Goal: Task Accomplishment & Management: Manage account settings

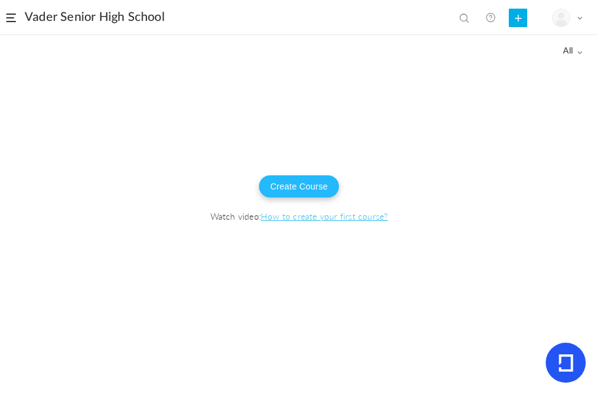
click at [295, 187] on button "Create Course" at bounding box center [299, 186] width 80 height 22
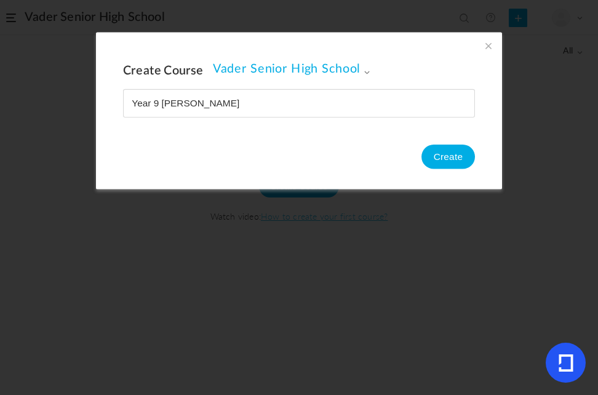
type input "Year 9 [PERSON_NAME]"
click at [433, 157] on button "Create" at bounding box center [449, 157] width 54 height 25
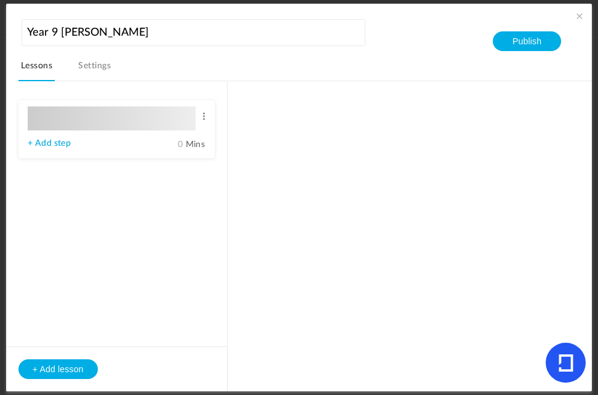
type input "Lesson 1"
type input "0"
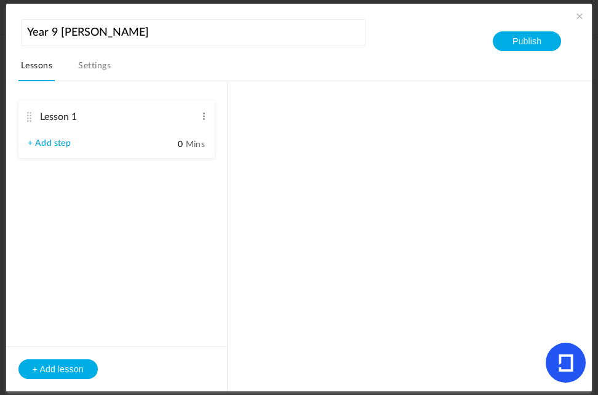
type input "Step 1"
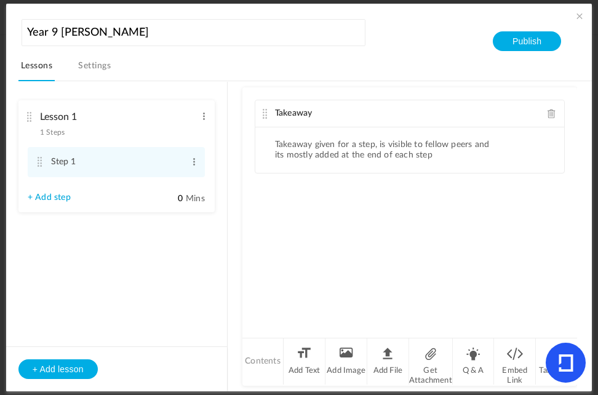
click at [577, 19] on span at bounding box center [580, 16] width 12 height 12
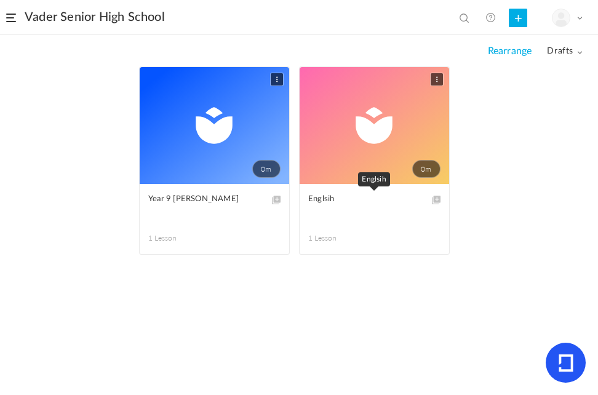
drag, startPoint x: 393, startPoint y: 194, endPoint x: 434, endPoint y: 80, distance: 121.7
click at [434, 80] on span at bounding box center [437, 79] width 12 height 12
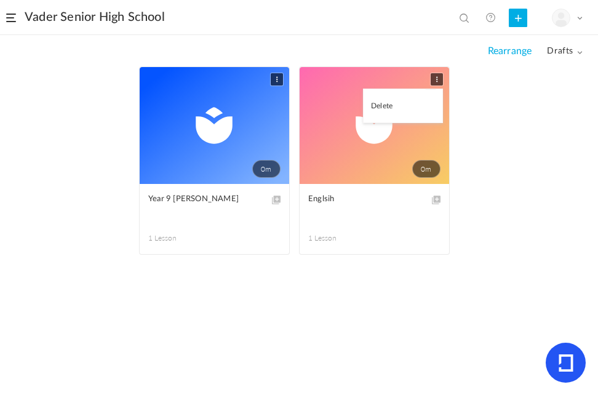
click at [417, 100] on link "Delete" at bounding box center [403, 105] width 79 height 21
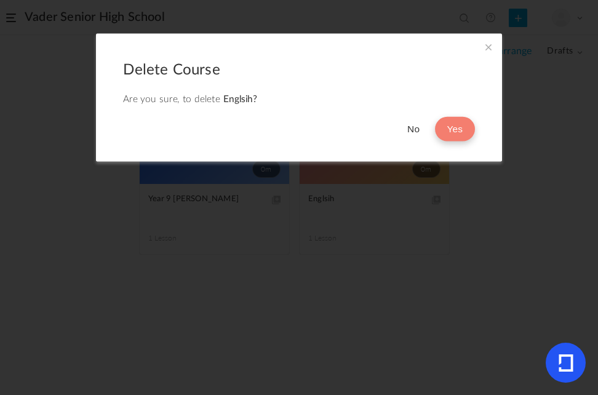
click at [443, 132] on button "Yes" at bounding box center [455, 129] width 40 height 25
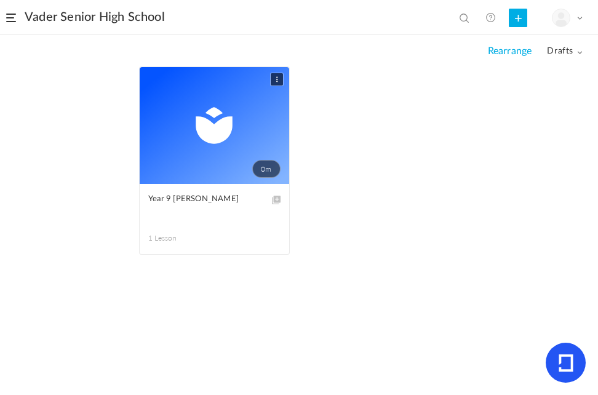
click at [237, 145] on link "0m" at bounding box center [215, 125] width 150 height 117
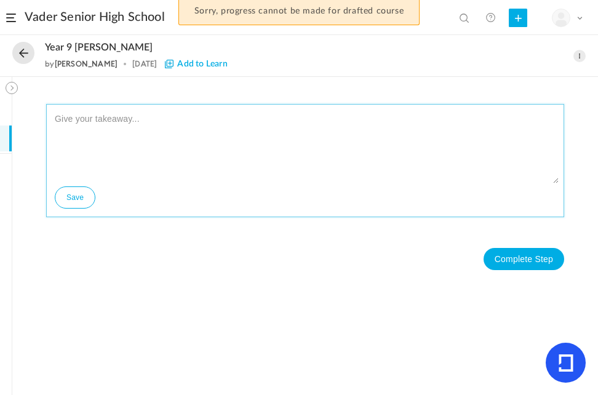
click at [188, 122] on textarea at bounding box center [305, 147] width 507 height 74
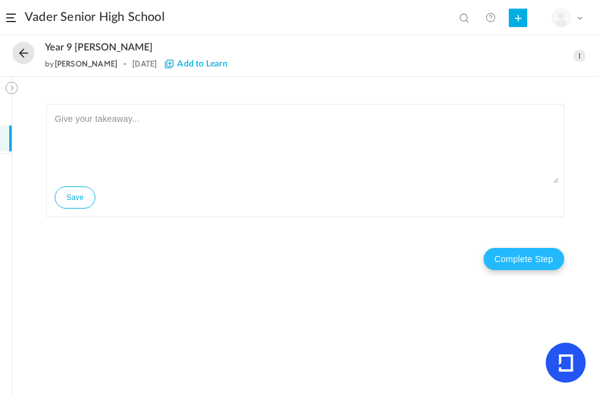
click at [519, 265] on button "Complete Step" at bounding box center [524, 259] width 81 height 22
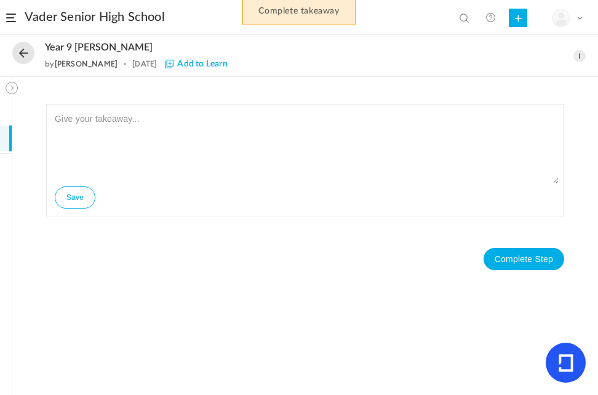
click at [8, 93] on button at bounding box center [12, 88] width 12 height 12
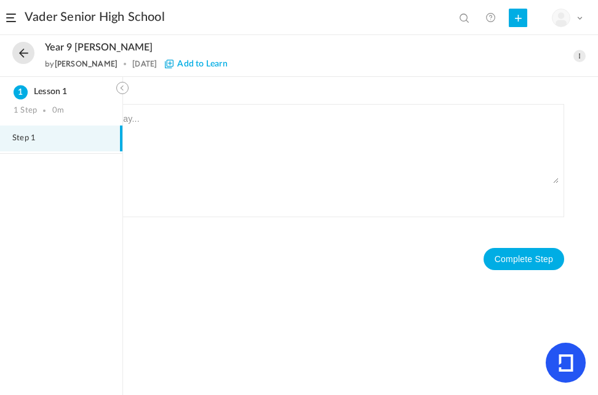
click at [46, 136] on span "Step 1" at bounding box center [31, 139] width 39 height 10
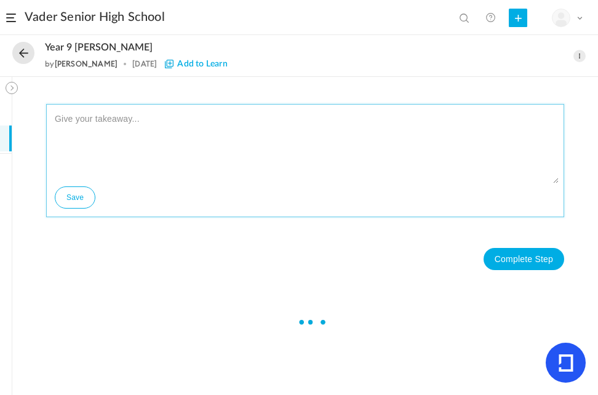
click at [140, 135] on textarea at bounding box center [305, 147] width 507 height 74
type textarea "Welcome to Year 9 [PERSON_NAME]!"
click at [73, 198] on button "Save" at bounding box center [75, 197] width 41 height 22
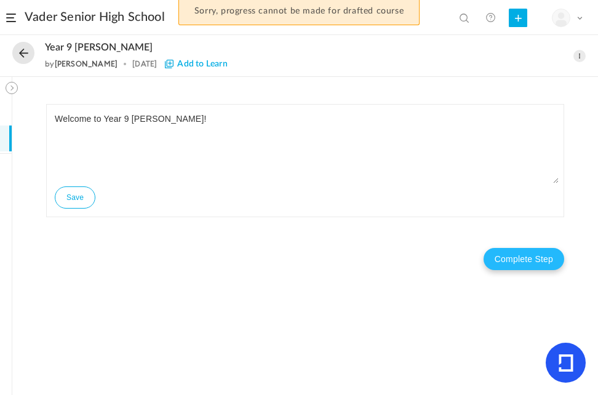
click at [500, 260] on button "Complete Step" at bounding box center [524, 259] width 81 height 22
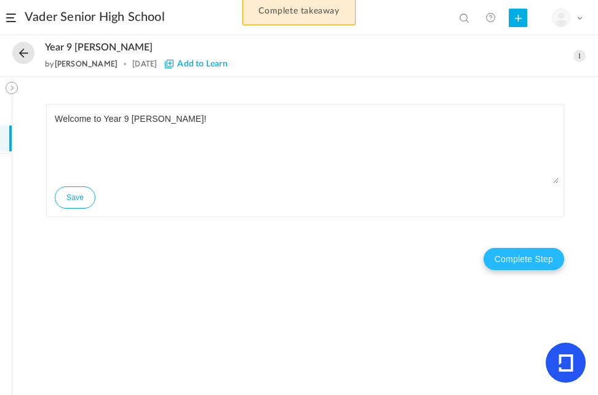
click at [509, 266] on button "Complete Step" at bounding box center [524, 259] width 81 height 22
drag, startPoint x: 509, startPoint y: 266, endPoint x: 359, endPoint y: 268, distance: 149.6
click at [359, 268] on nav "Complete Step" at bounding box center [305, 259] width 518 height 47
click at [19, 90] on div "Welcome to Year 9 [PERSON_NAME]! Save Complete Step Takeaways" at bounding box center [305, 236] width 586 height 318
click at [15, 89] on button at bounding box center [12, 88] width 12 height 12
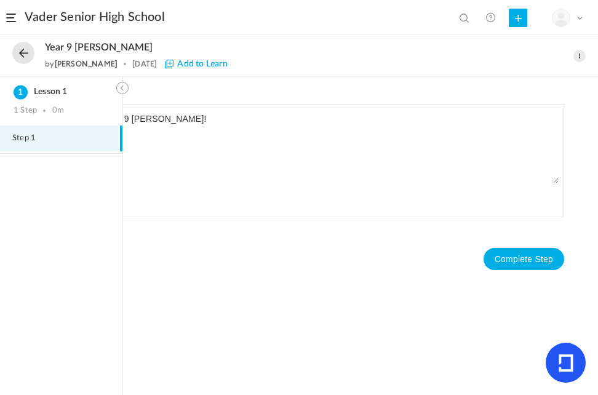
click at [28, 138] on span "Step 1" at bounding box center [31, 139] width 39 height 10
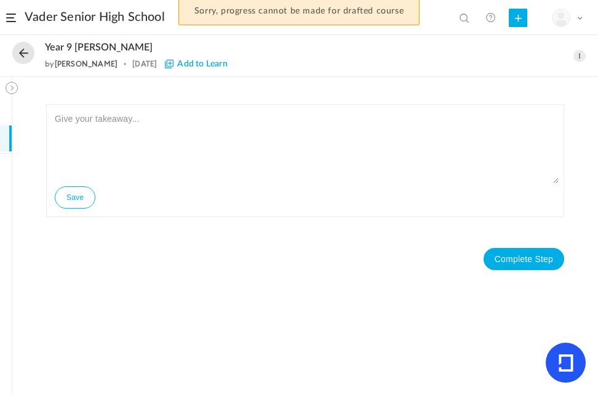
click at [521, 18] on div "Sorry, progress cannot be made for drafted course" at bounding box center [299, 12] width 598 height 25
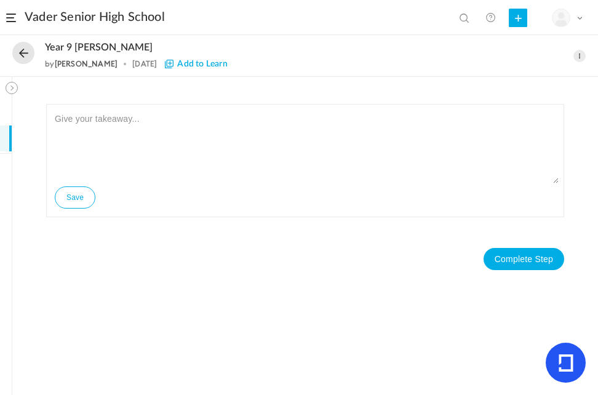
click at [25, 57] on button at bounding box center [23, 53] width 22 height 22
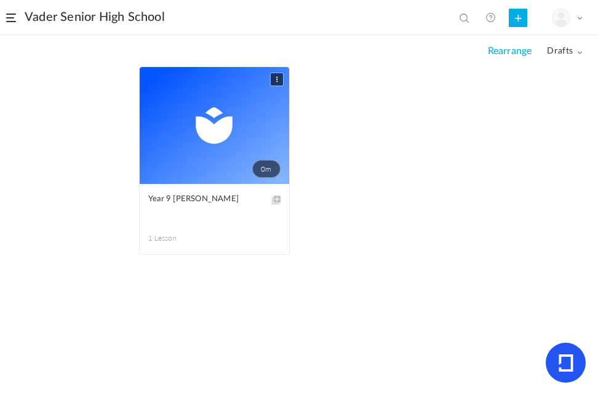
click at [583, 55] on div "All drafts All Drafts [GEOGRAPHIC_DATA]" at bounding box center [299, 51] width 598 height 31
click at [566, 53] on span "drafts" at bounding box center [565, 51] width 36 height 10
click at [503, 80] on link "All" at bounding box center [525, 77] width 116 height 23
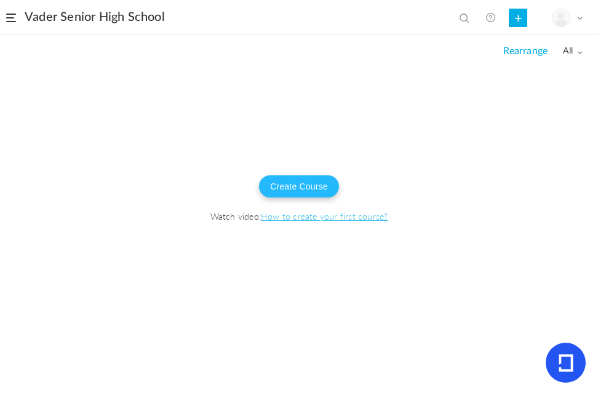
click at [311, 182] on button "Create Course" at bounding box center [299, 186] width 80 height 22
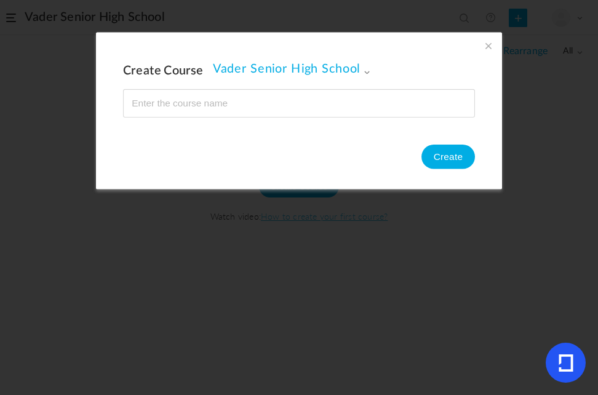
click at [361, 66] on span "Vader Senior High School" at bounding box center [292, 69] width 158 height 15
click at [281, 123] on link "Vader Senior High School" at bounding box center [277, 123] width 111 height 12
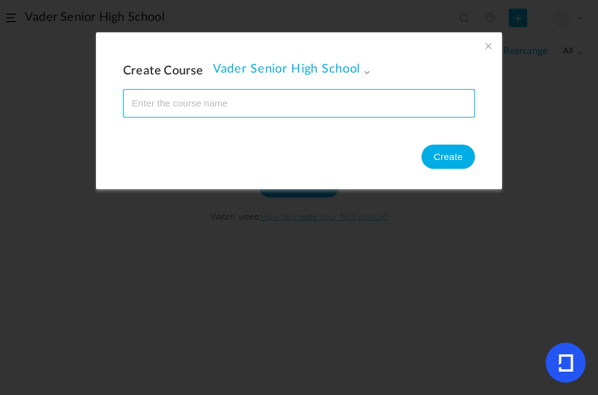
click at [289, 114] on input "name" at bounding box center [299, 103] width 351 height 27
type input "Year 9 Mathematics"
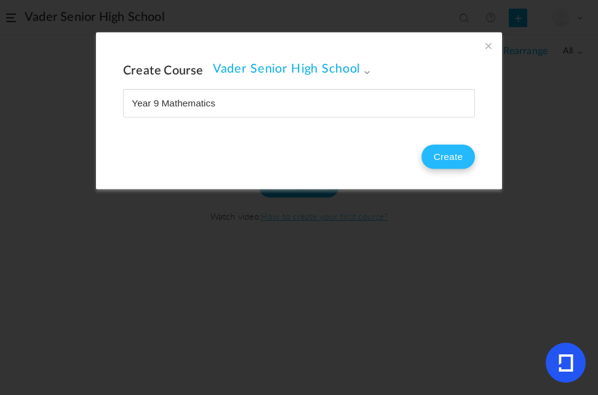
click at [431, 153] on button "Create" at bounding box center [449, 157] width 54 height 25
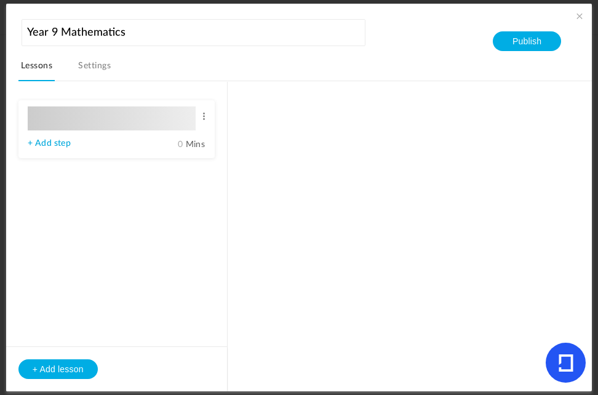
type input "Lesson 1"
type input "0"
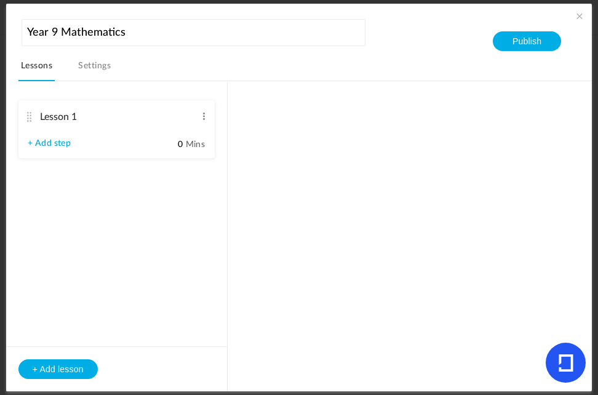
type input "Step 1"
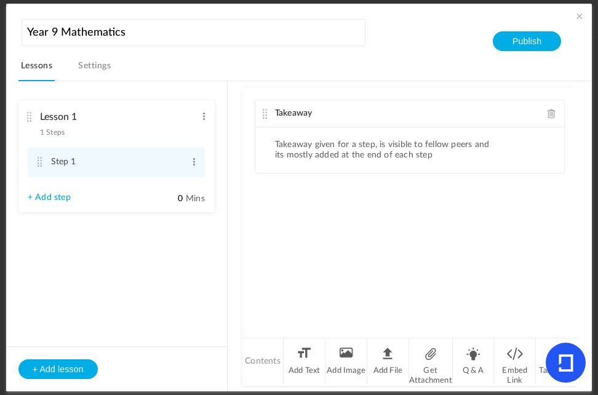
drag, startPoint x: 467, startPoint y: 168, endPoint x: 394, endPoint y: 198, distance: 77.8
click at [394, 198] on div "Takeaway Takeaway given for a step, is visible to fellow peers and its mostly a…" at bounding box center [409, 211] width 335 height 249
click at [294, 359] on li "Add Text" at bounding box center [305, 361] width 42 height 46
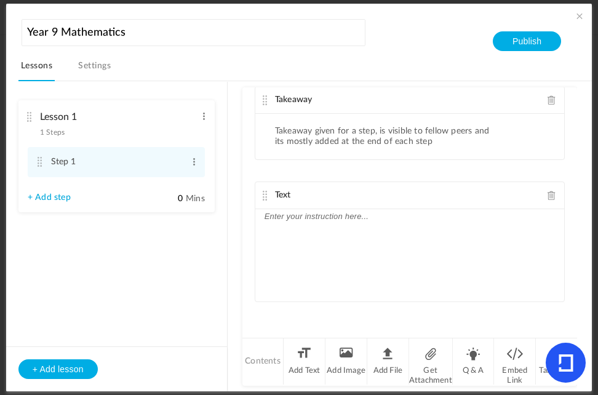
click at [332, 228] on div at bounding box center [410, 255] width 310 height 92
click at [548, 102] on span at bounding box center [552, 99] width 9 height 9
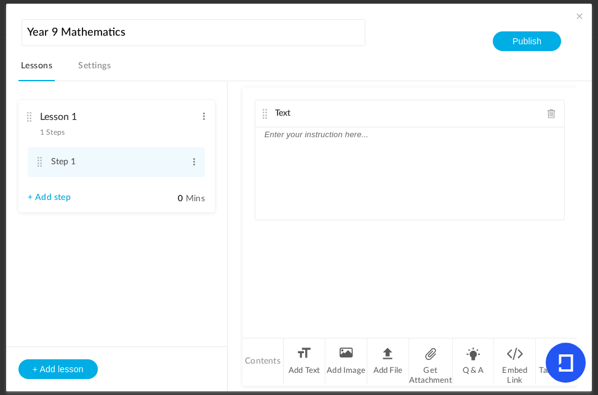
click at [447, 144] on div at bounding box center [410, 173] width 310 height 92
click at [33, 198] on link "+ Add step" at bounding box center [49, 198] width 43 height 10
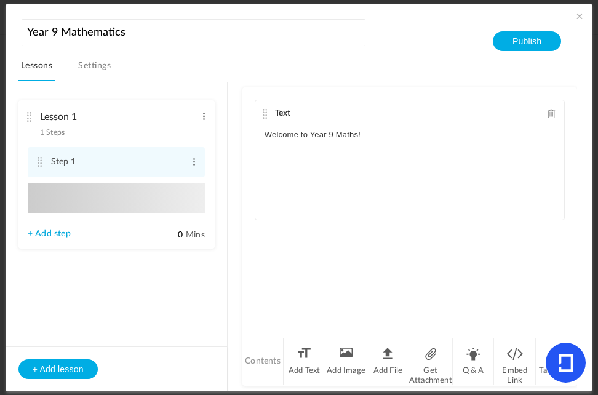
type input "Step 2"
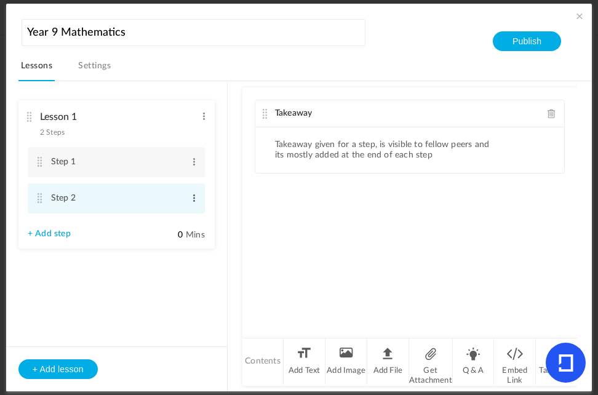
click at [192, 202] on span at bounding box center [194, 198] width 9 height 12
click at [184, 233] on link "Delete" at bounding box center [174, 233] width 48 height 15
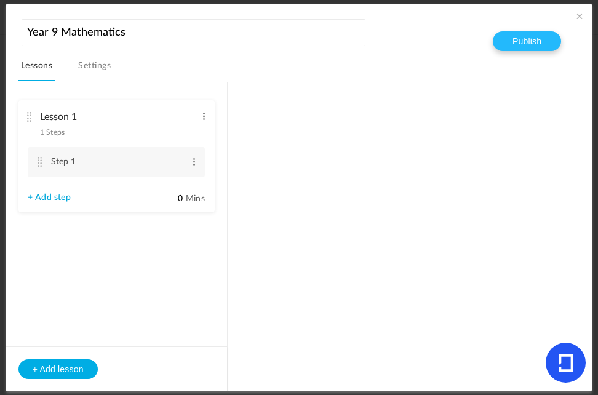
click at [526, 43] on button "Publish" at bounding box center [527, 41] width 68 height 20
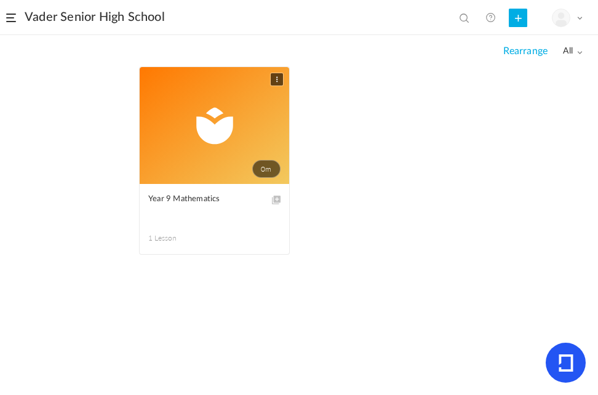
click at [201, 140] on link "0m" at bounding box center [215, 125] width 150 height 117
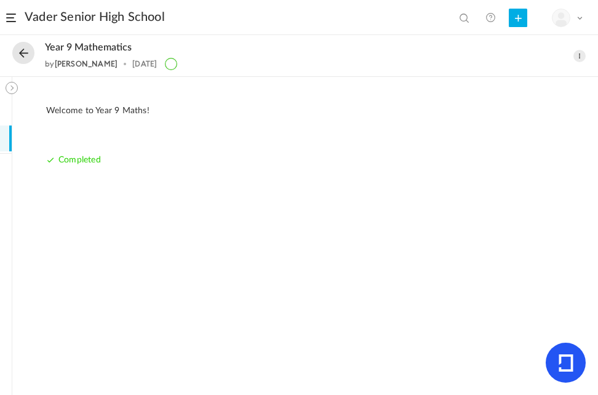
click at [22, 49] on button at bounding box center [23, 53] width 22 height 22
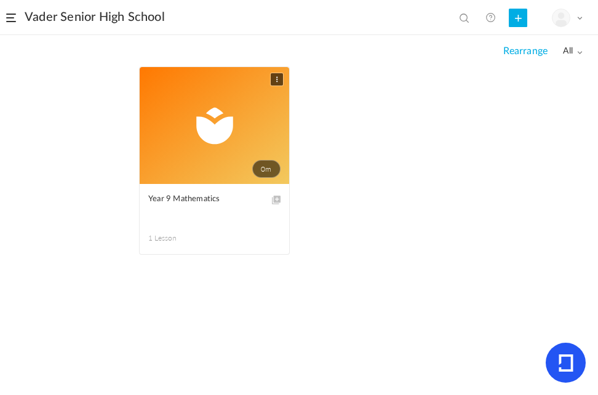
click at [562, 20] on img at bounding box center [561, 17] width 17 height 17
click at [396, 225] on ul "0m Edit Delete Move to draft Year 9 Mathematics 1 Lesson This course is no long…" at bounding box center [299, 166] width 320 height 201
click at [514, 17] on button at bounding box center [518, 18] width 18 height 18
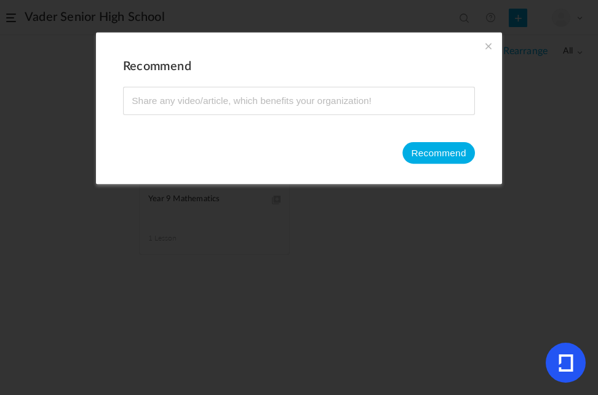
click at [491, 45] on span at bounding box center [489, 46] width 14 height 14
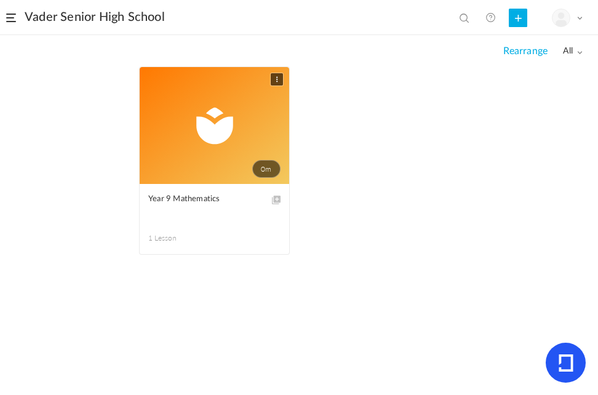
click at [569, 15] on img at bounding box center [561, 17] width 17 height 17
click at [535, 47] on link "My Profile" at bounding box center [525, 48] width 116 height 23
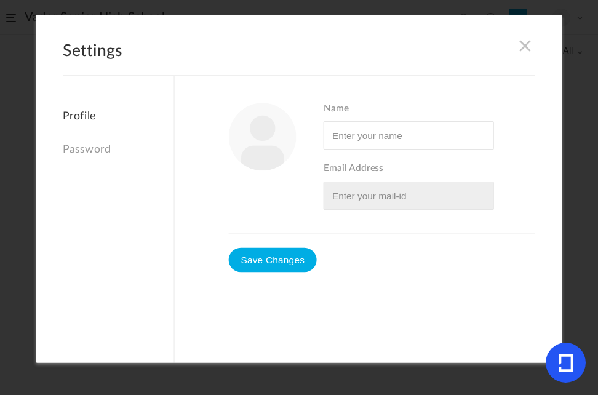
type input "[PERSON_NAME]"
type input "[EMAIL_ADDRESS][DOMAIN_NAME]"
click at [527, 46] on span at bounding box center [525, 46] width 14 height 14
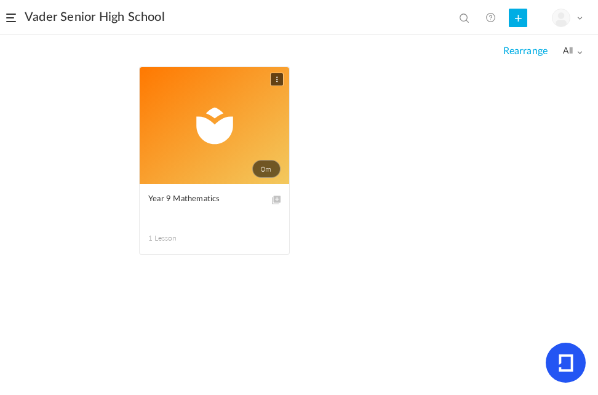
click at [574, 18] on div "My Profile University Settings Current Plan Logout" at bounding box center [567, 18] width 31 height 18
click at [528, 90] on link "Current Plan" at bounding box center [525, 93] width 116 height 23
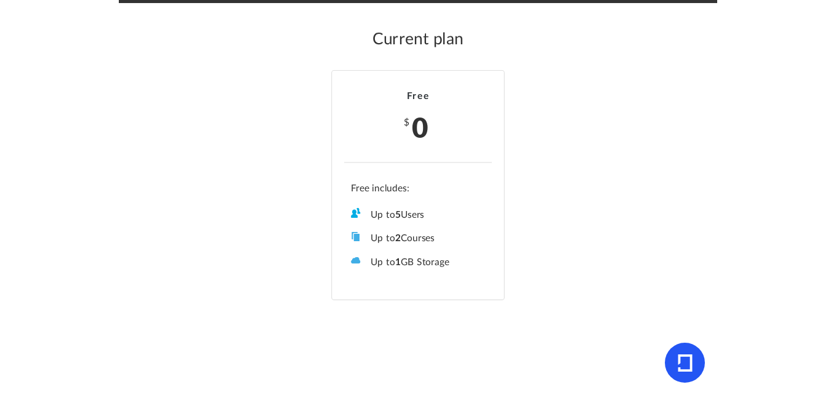
scroll to position [19, 0]
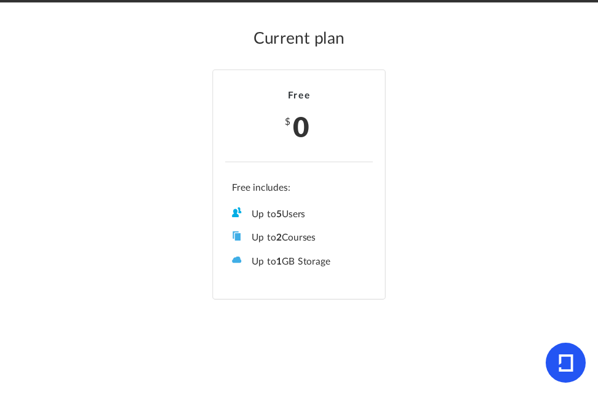
click at [254, 183] on ul "Up to 5 Users Up to 2 Courses Up to 0 Tracks Up to 1 GB Storage Role Management…" at bounding box center [299, 226] width 148 height 86
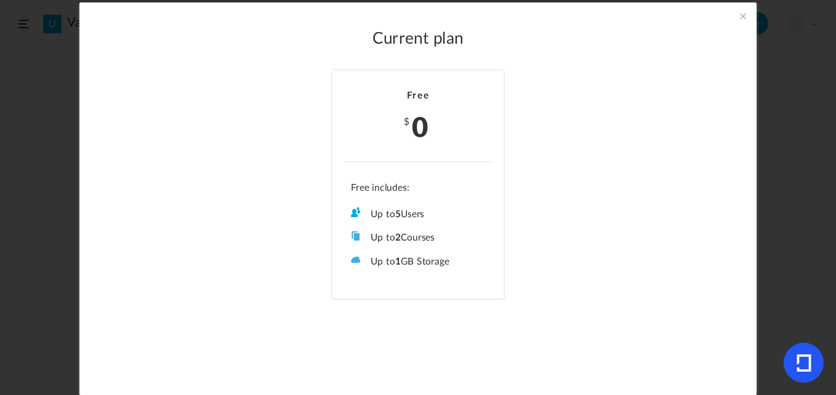
click at [598, 16] on span at bounding box center [743, 16] width 14 height 14
